Goal: Navigation & Orientation: Find specific page/section

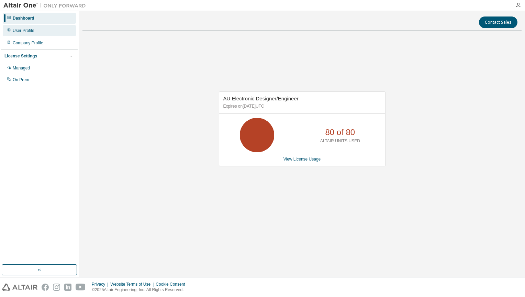
click at [25, 32] on div "User Profile" at bounding box center [24, 30] width 22 height 5
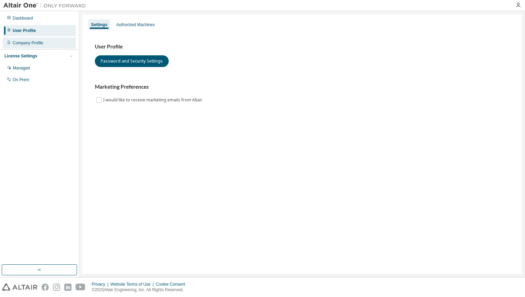
click at [26, 44] on div "Company Profile" at bounding box center [28, 42] width 31 height 5
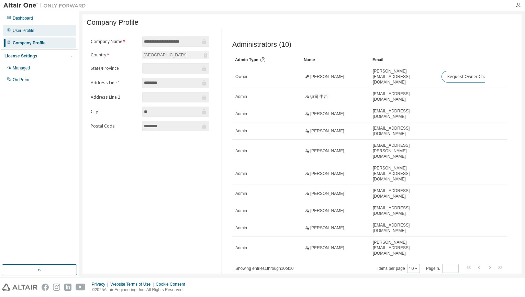
click at [26, 31] on div "User Profile" at bounding box center [24, 30] width 22 height 5
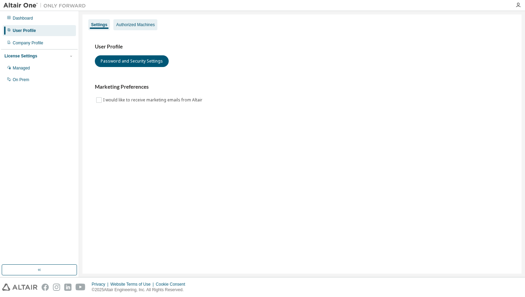
click at [123, 26] on div "Authorized Machines" at bounding box center [135, 24] width 38 height 5
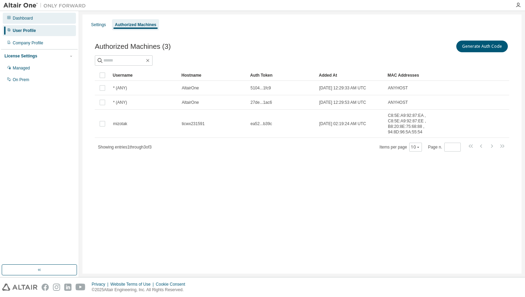
click at [39, 19] on div "Dashboard" at bounding box center [39, 18] width 73 height 11
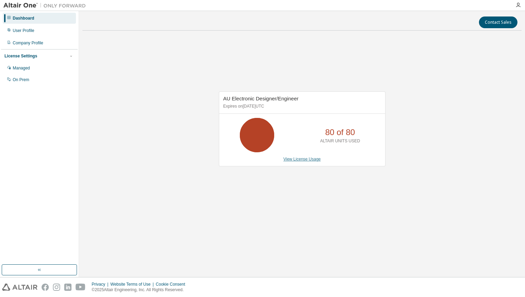
click at [302, 159] on link "View License Usage" at bounding box center [302, 159] width 37 height 5
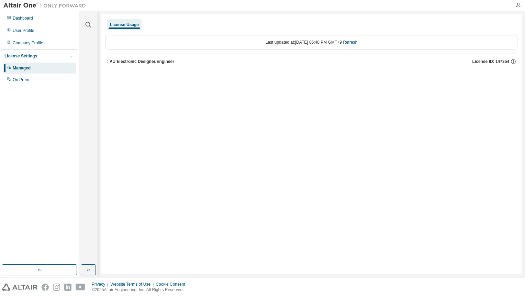
click at [108, 62] on icon "button" at bounding box center [107, 61] width 4 height 4
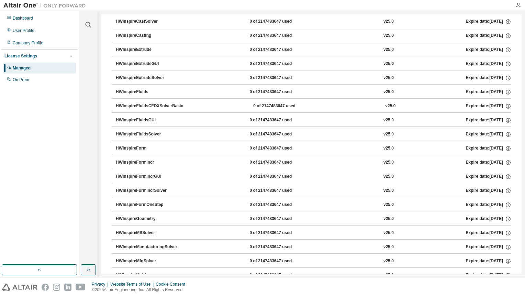
scroll to position [859, 0]
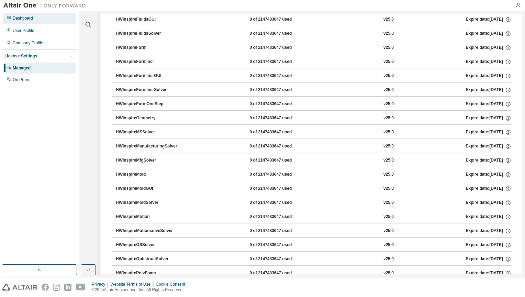
click at [25, 22] on div "Dashboard" at bounding box center [39, 18] width 73 height 11
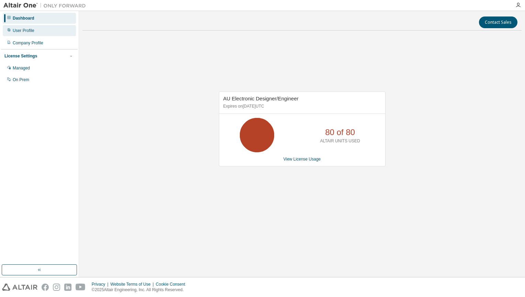
click at [26, 29] on div "User Profile" at bounding box center [24, 30] width 22 height 5
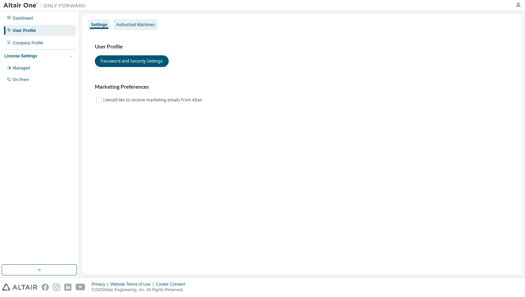
click at [129, 26] on div "Authorized Machines" at bounding box center [135, 24] width 38 height 5
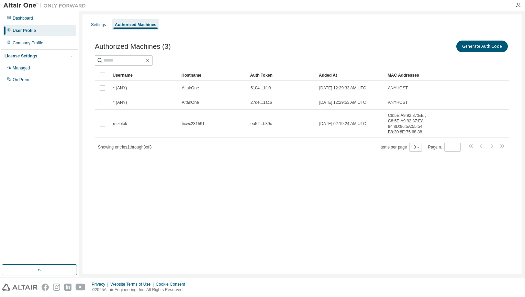
click at [189, 281] on div "Privacy Website Terms of Use Cookie Consent © 2025 Altair Engineering, Inc. All…" at bounding box center [262, 287] width 525 height 20
click at [515, 6] on icon "button" at bounding box center [517, 4] width 5 height 5
